Goal: Navigation & Orientation: Find specific page/section

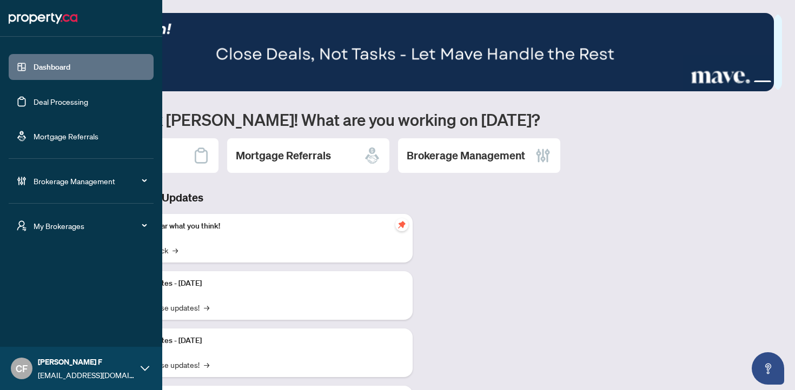
click at [56, 228] on span "My Brokerages" at bounding box center [90, 226] width 112 height 12
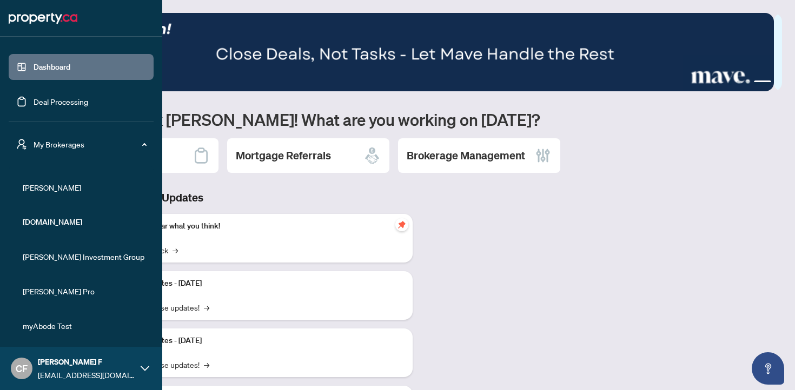
click at [44, 192] on span "[PERSON_NAME]" at bounding box center [84, 188] width 123 height 12
